Goal: Find specific page/section: Find specific page/section

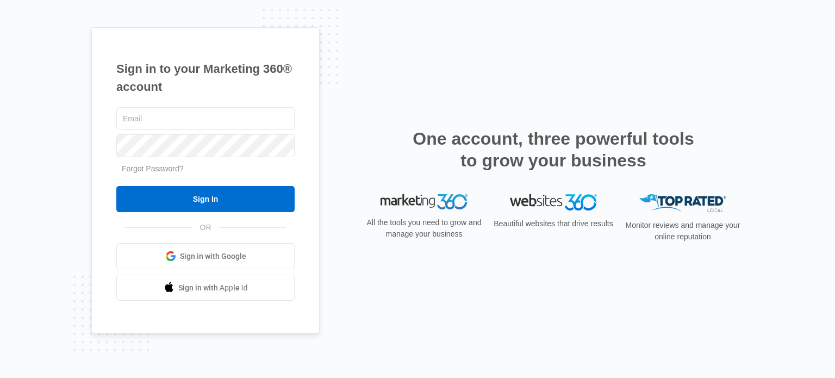
type input "[EMAIL_ADDRESS][DOMAIN_NAME]"
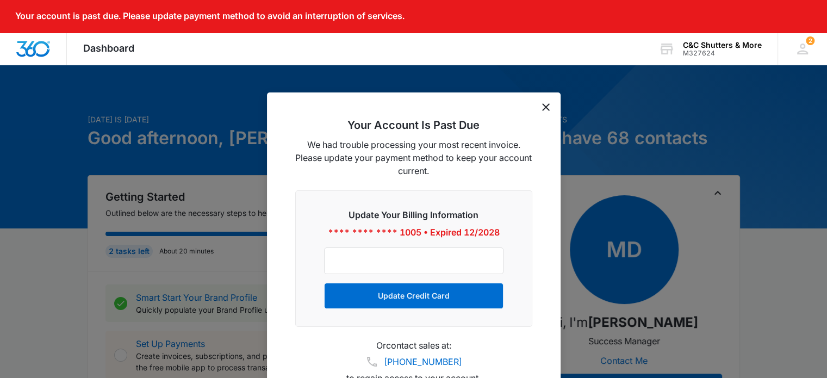
click at [546, 104] on icon "dismiss this dialog" at bounding box center [546, 107] width 8 height 8
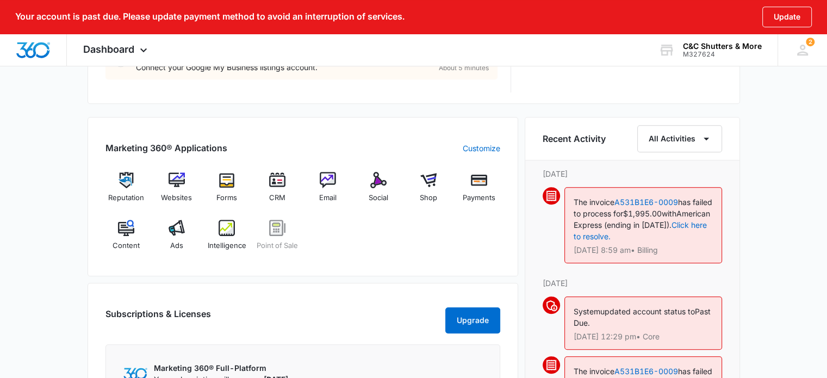
scroll to position [626, 0]
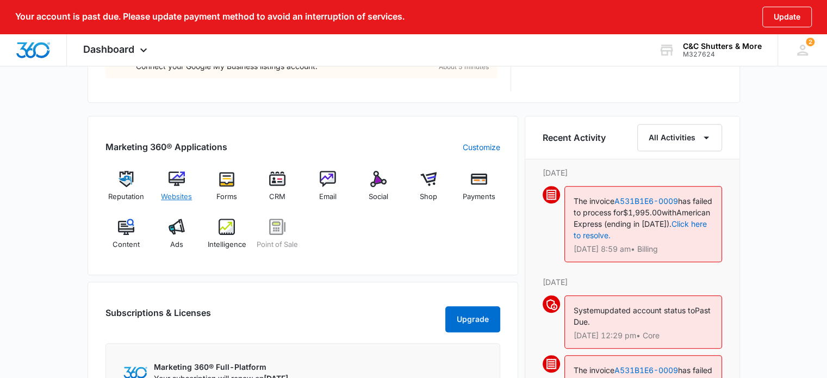
click at [175, 178] on img at bounding box center [177, 179] width 16 height 16
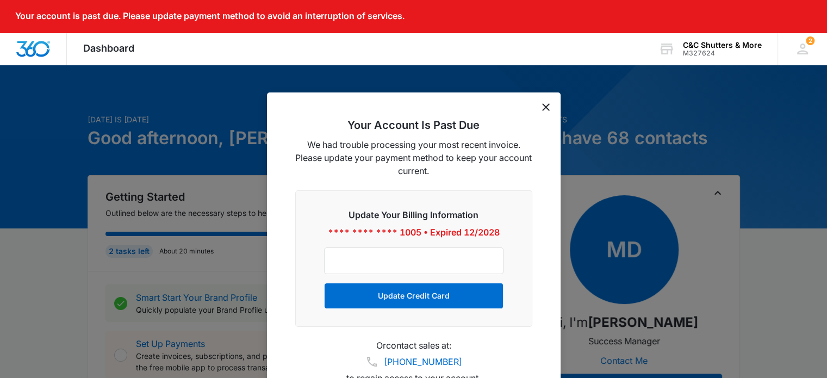
click at [546, 104] on icon "dismiss this dialog" at bounding box center [546, 107] width 8 height 8
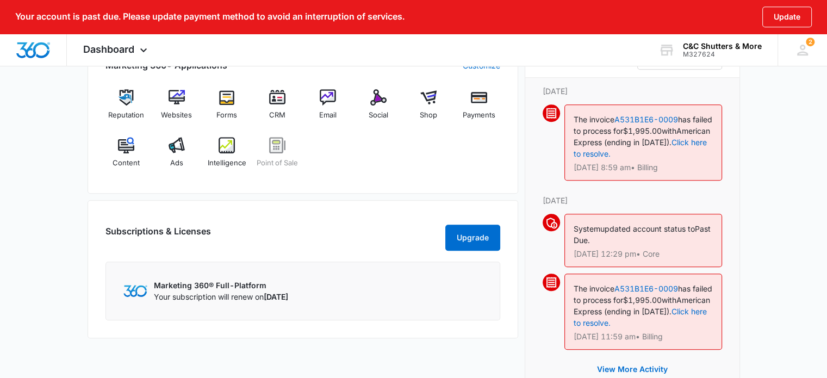
scroll to position [694, 0]
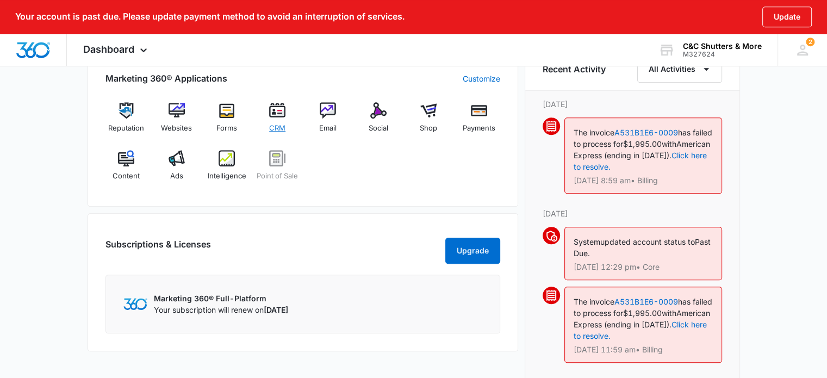
click at [278, 119] on div "CRM" at bounding box center [278, 121] width 42 height 39
